Goal: Navigation & Orientation: Find specific page/section

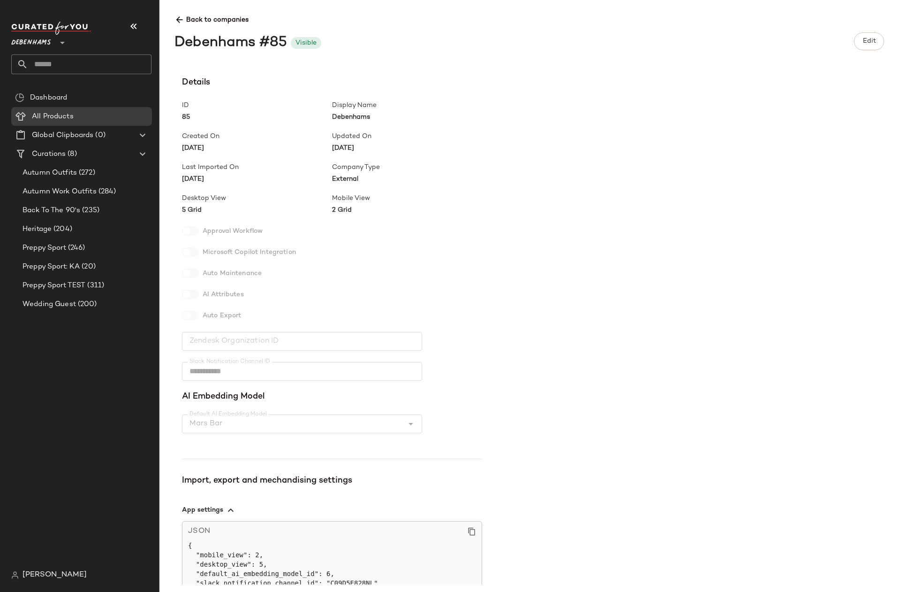
scroll to position [376, 0]
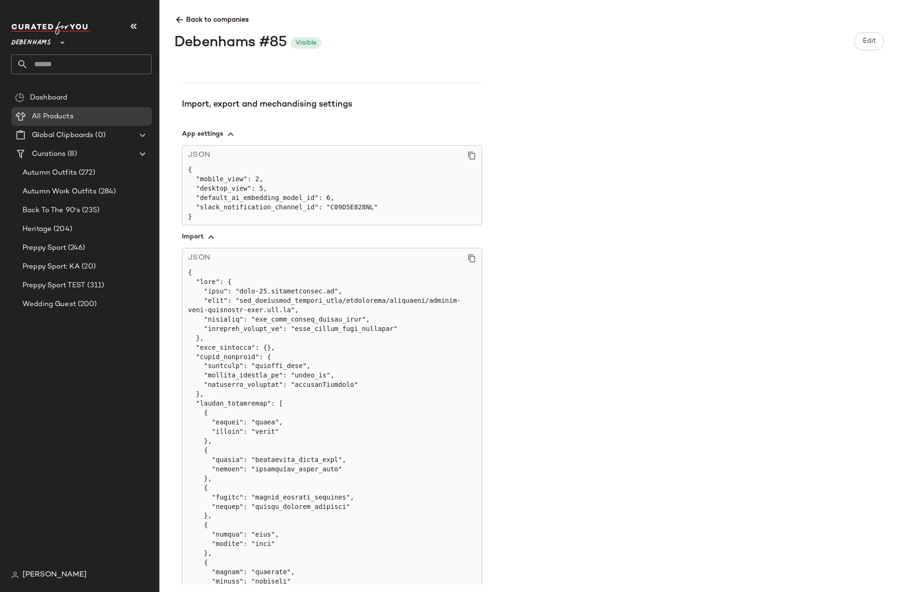
click at [546, 206] on div "**********" at bounding box center [537, 330] width 725 height 508
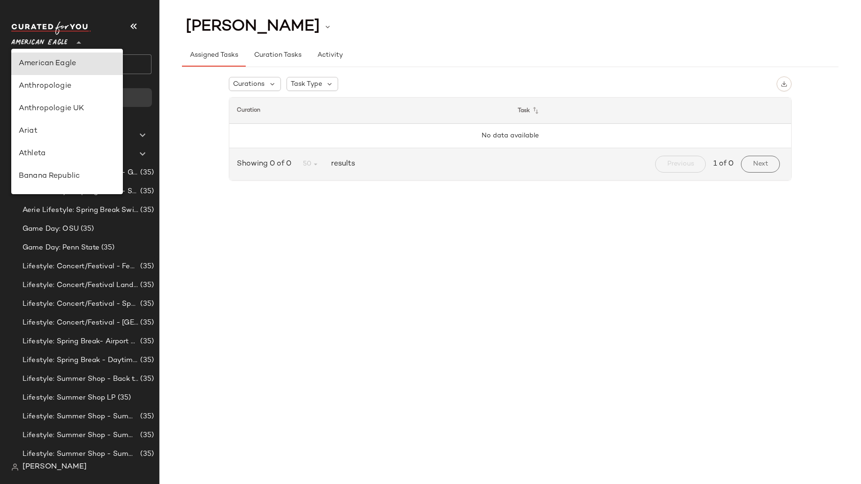
click at [47, 45] on span "American Eagle" at bounding box center [39, 40] width 56 height 17
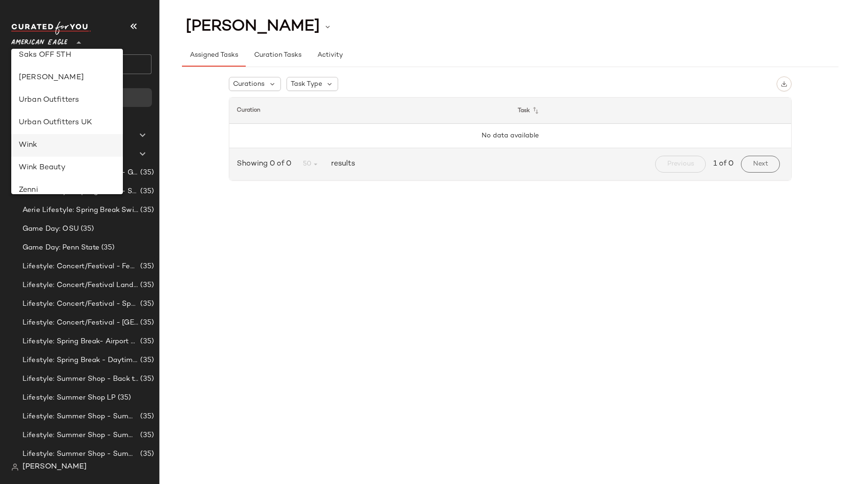
scroll to position [391, 0]
click at [46, 146] on div "Rue La La" at bounding box center [67, 145] width 97 height 11
type input "**"
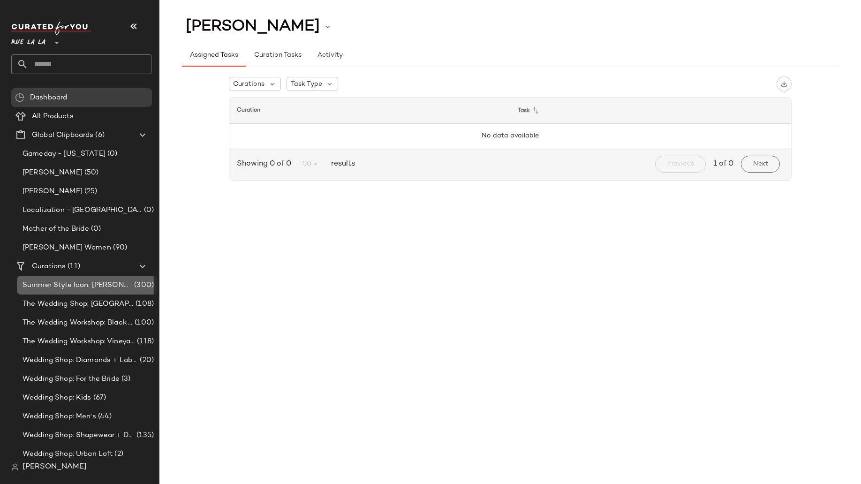
click at [82, 294] on div "Summer Style Icon: [PERSON_NAME] (300)" at bounding box center [87, 285] width 141 height 19
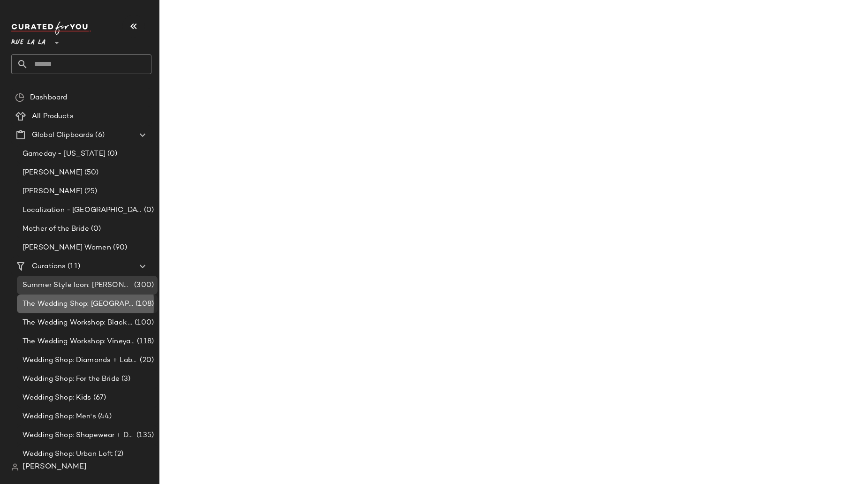
click at [81, 300] on span "The Wedding Shop: [GEOGRAPHIC_DATA]" at bounding box center [78, 304] width 111 height 11
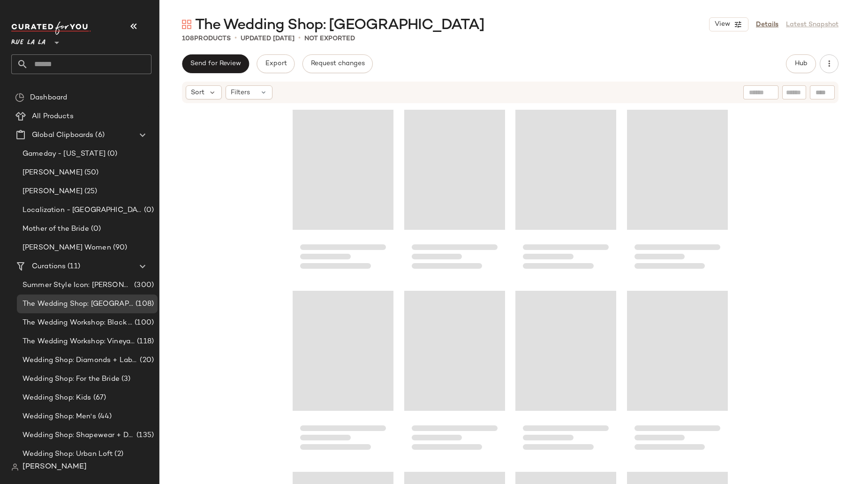
click at [35, 464] on span "[PERSON_NAME]" at bounding box center [55, 467] width 64 height 11
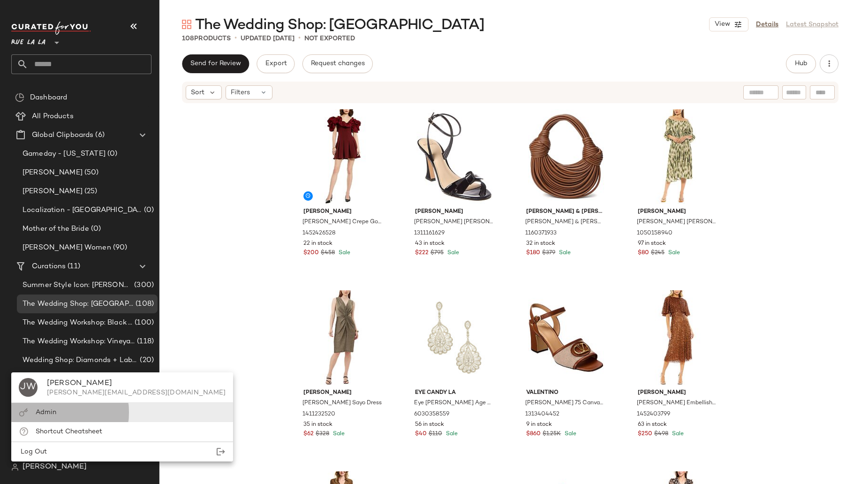
click at [46, 405] on div "Admin" at bounding box center [122, 412] width 222 height 19
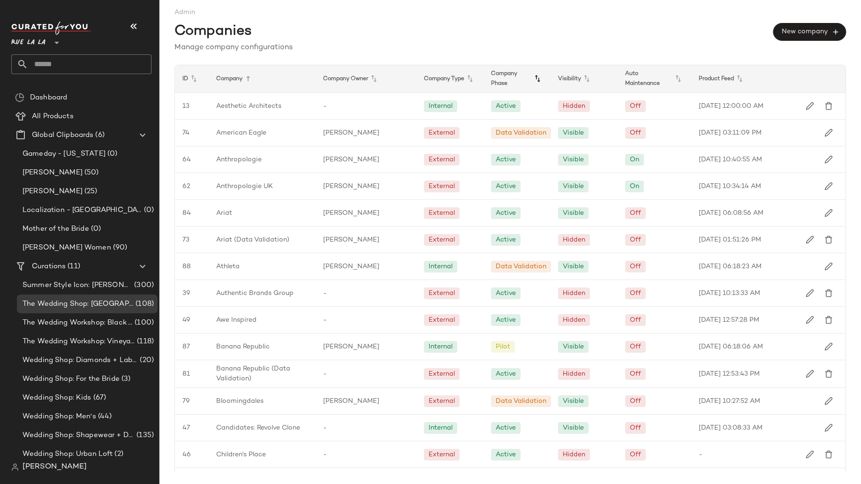
click at [532, 76] on icon at bounding box center [537, 78] width 11 height 11
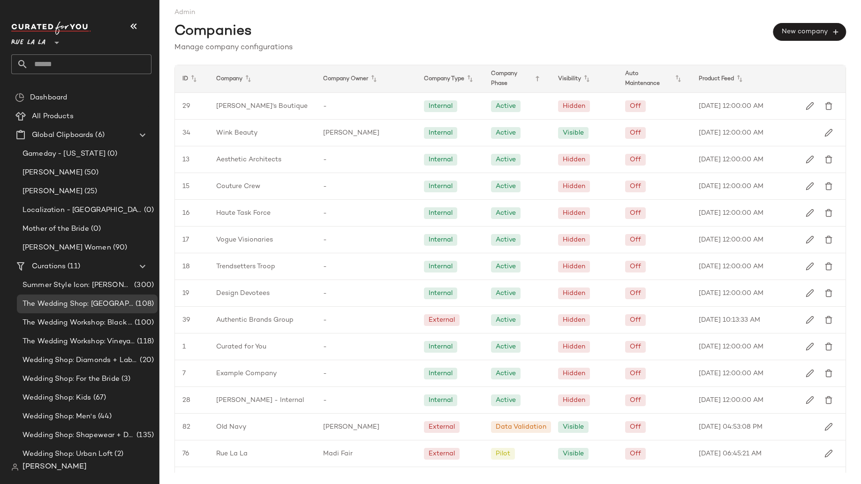
click at [532, 76] on icon at bounding box center [537, 78] width 11 height 11
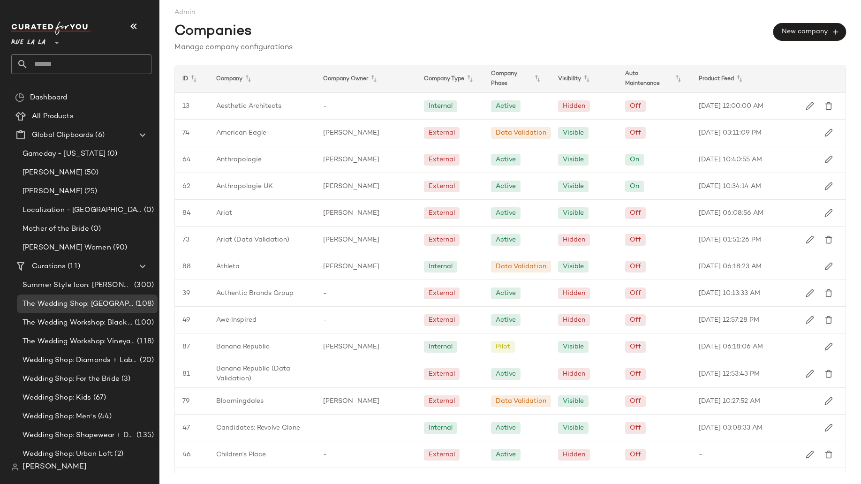
click at [532, 76] on icon at bounding box center [537, 78] width 11 height 11
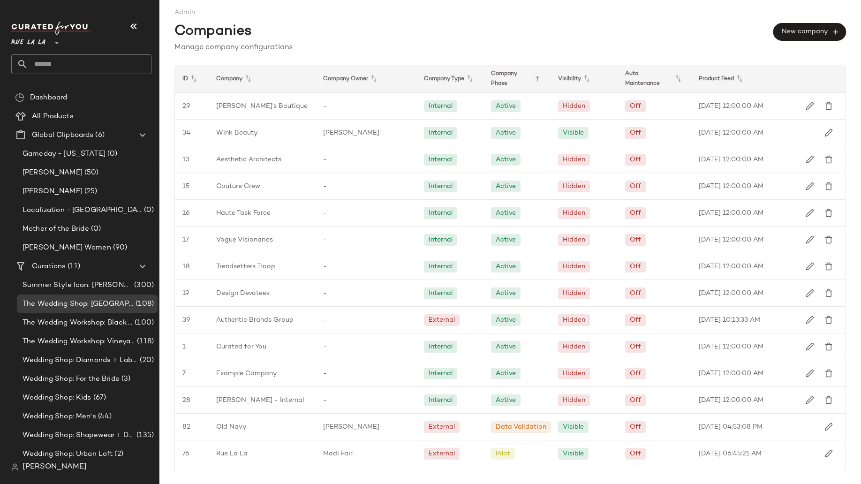
click at [532, 76] on icon at bounding box center [537, 78] width 11 height 11
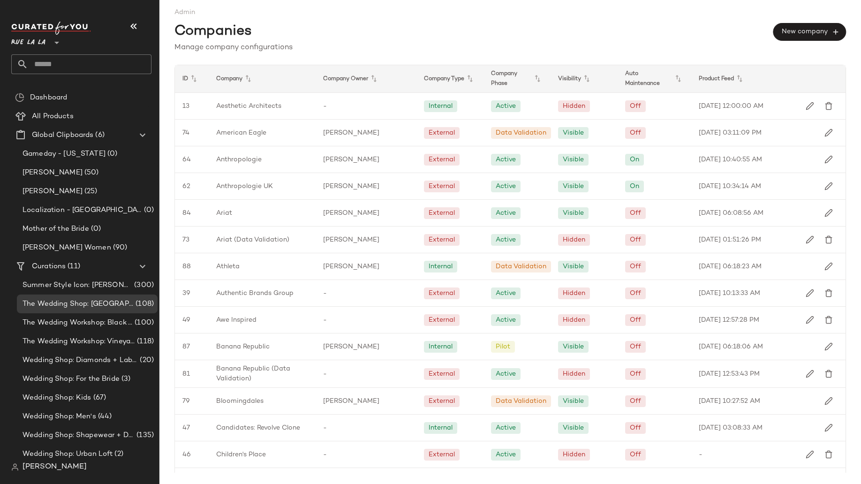
click at [532, 76] on icon at bounding box center [537, 78] width 11 height 11
